Goal: Task Accomplishment & Management: Use online tool/utility

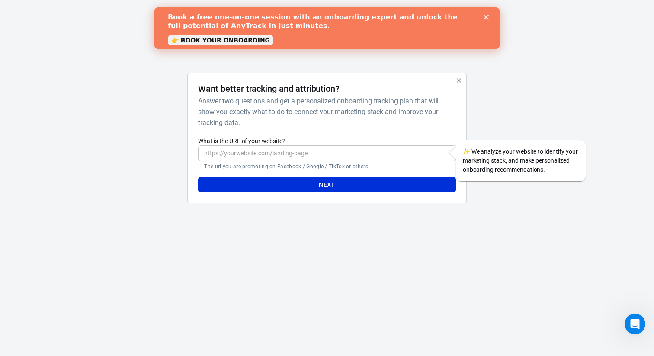
click at [484, 16] on polygon "Close" at bounding box center [485, 17] width 5 height 5
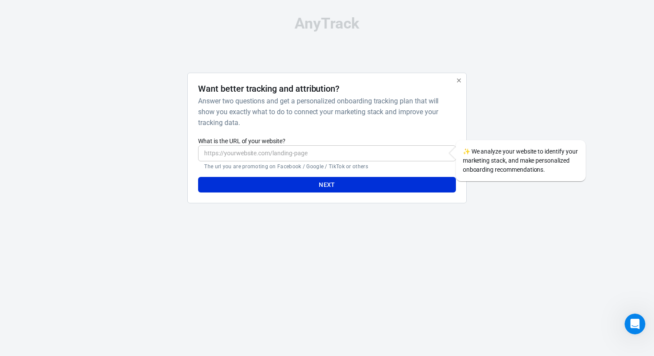
click at [454, 82] on button "button" at bounding box center [458, 80] width 11 height 11
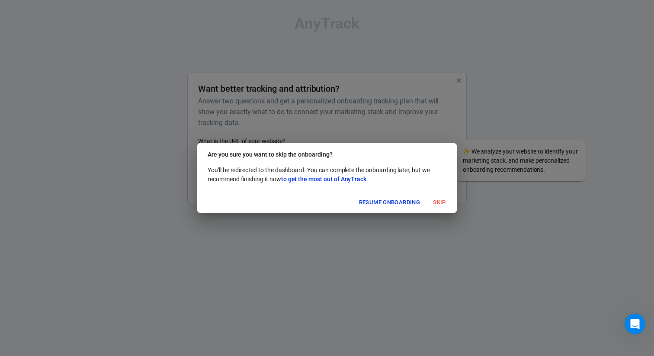
click at [438, 203] on button "Skip" at bounding box center [440, 202] width 28 height 13
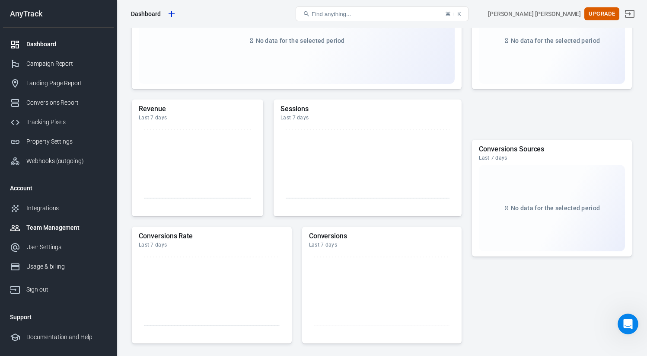
scroll to position [254, 0]
click at [35, 209] on div "Integrations" at bounding box center [66, 208] width 80 height 9
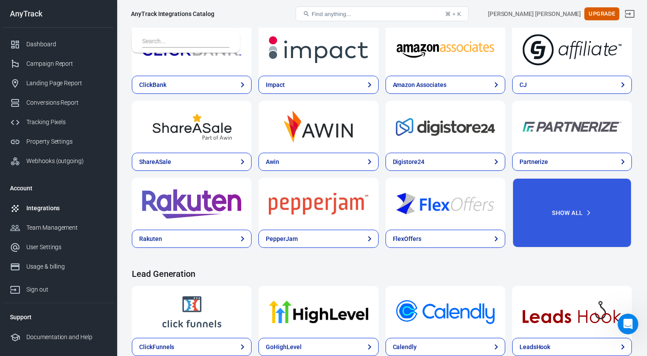
scroll to position [332, 0]
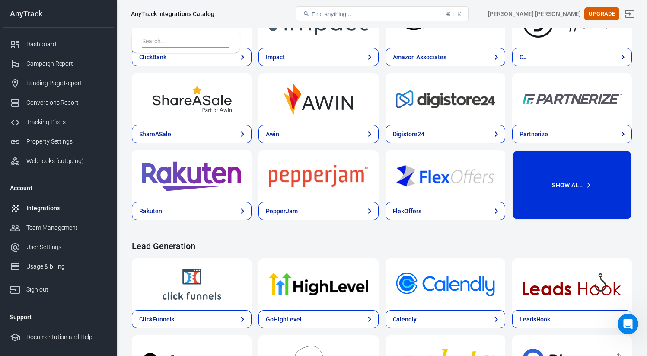
click at [553, 184] on button "Show All" at bounding box center [572, 185] width 120 height 70
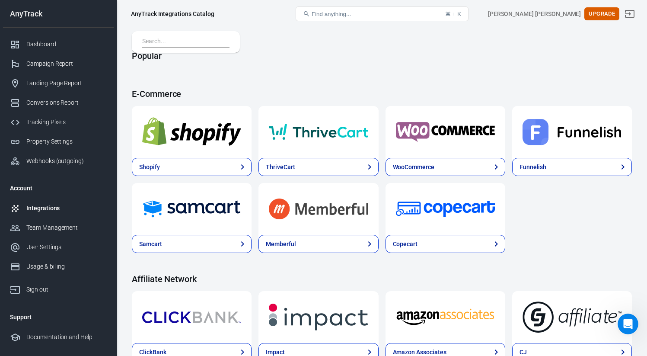
scroll to position [0, 0]
